Goal: Information Seeking & Learning: Learn about a topic

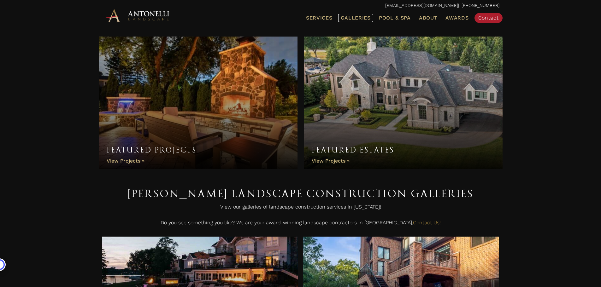
click at [354, 15] on span "Galleries" at bounding box center [356, 18] width 30 height 6
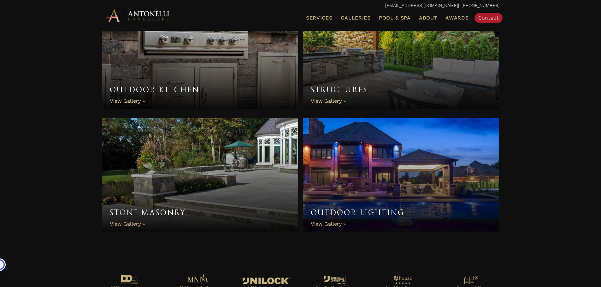
scroll to position [517, 0]
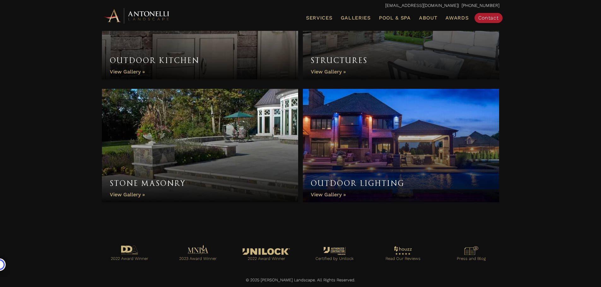
click at [119, 193] on link "Stone Masonry" at bounding box center [200, 146] width 196 height 114
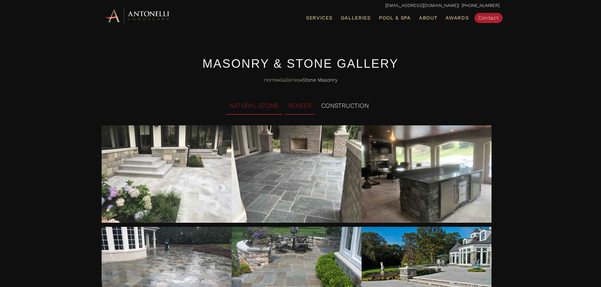
click at [294, 103] on li "VENEER" at bounding box center [300, 105] width 30 height 17
click at [345, 105] on li "CONSTRUCTION" at bounding box center [345, 105] width 54 height 17
click at [291, 102] on li "VENEER" at bounding box center [300, 105] width 30 height 17
click at [251, 107] on li "NATURAL STONE" at bounding box center [253, 105] width 55 height 17
click at [374, 104] on ul "NATURAL STONE VENEER CONSTRUCTION" at bounding box center [300, 106] width 397 height 19
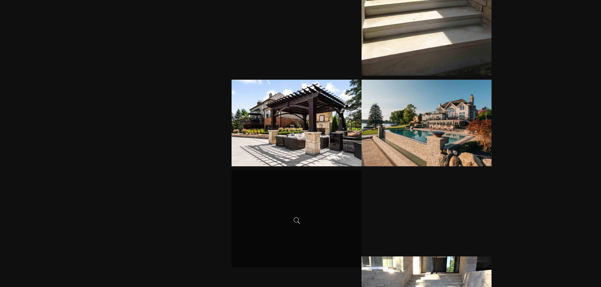
scroll to position [820, 0]
